Goal: Information Seeking & Learning: Learn about a topic

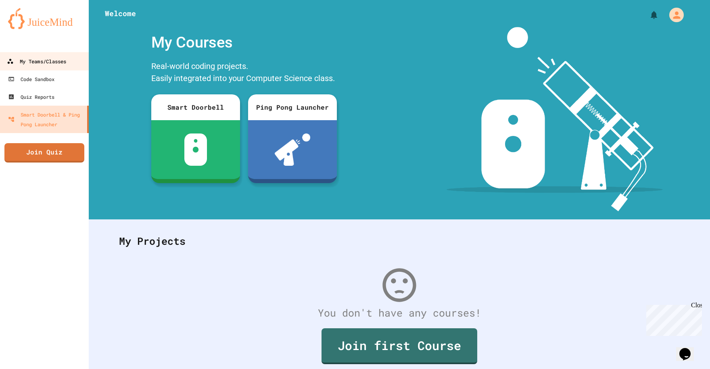
click at [39, 63] on div "My Teams/Classes" at bounding box center [36, 61] width 59 height 10
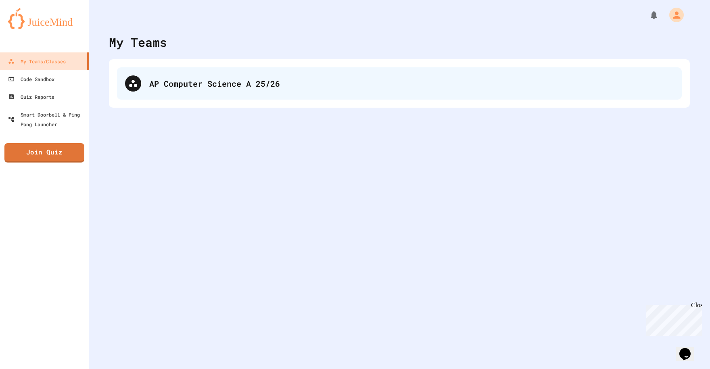
click at [160, 80] on div "AP Computer Science A 25/26" at bounding box center [411, 83] width 525 height 12
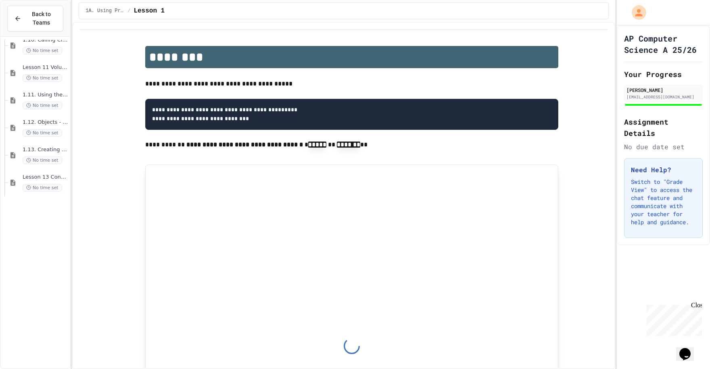
scroll to position [22, 0]
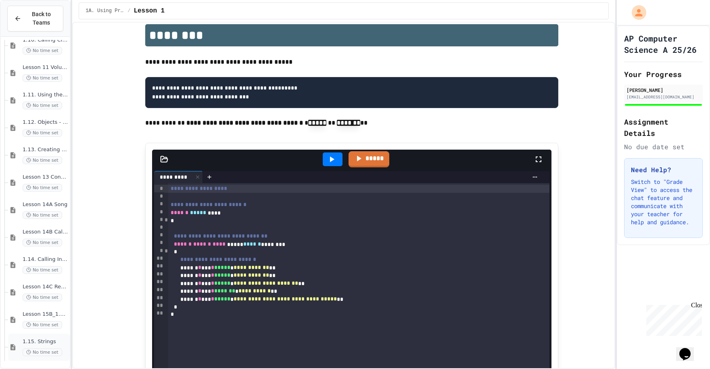
click at [21, 347] on div "1.15. Strings No time set" at bounding box center [39, 347] width 62 height 27
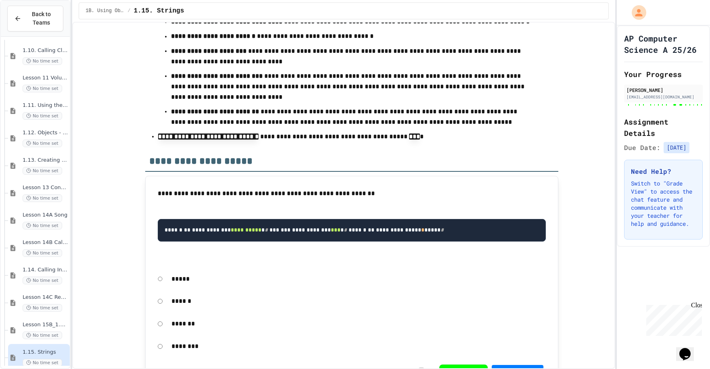
scroll to position [8730, 0]
